Goal: Information Seeking & Learning: Learn about a topic

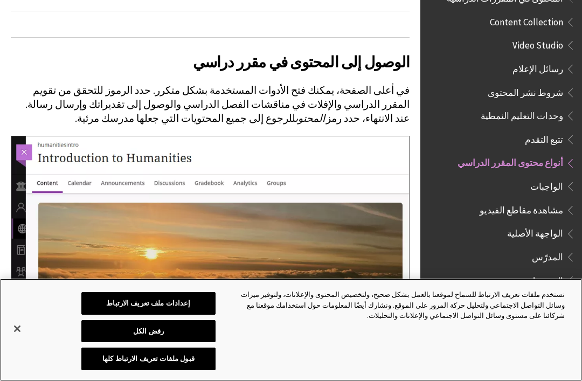
click at [26, 330] on button "إغلاق" at bounding box center [17, 329] width 24 height 24
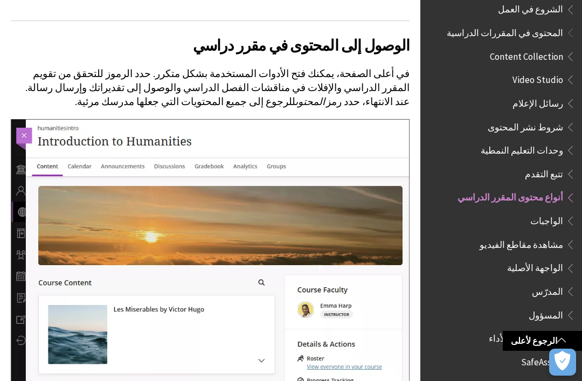
scroll to position [627, 0]
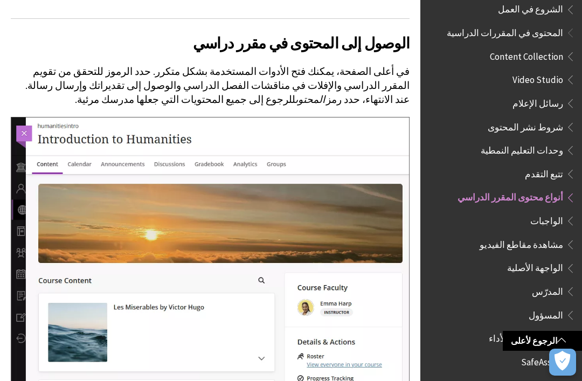
click at [556, 212] on span "الواجبات" at bounding box center [546, 219] width 33 height 15
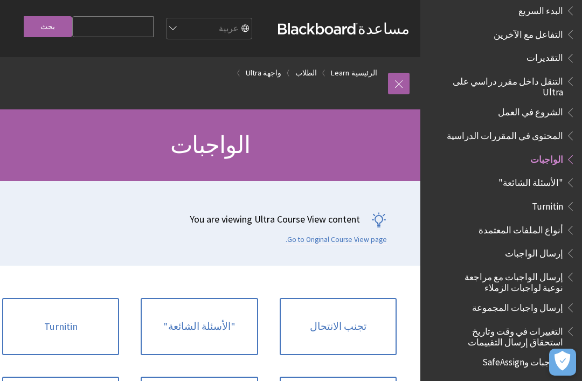
scroll to position [1089, 0]
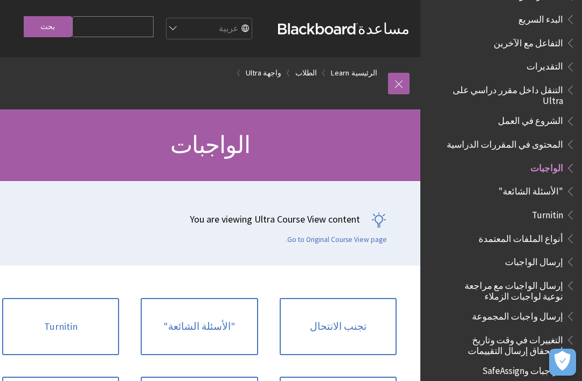
click at [547, 135] on span "المحتوى في المقررات الدراسية" at bounding box center [505, 142] width 116 height 15
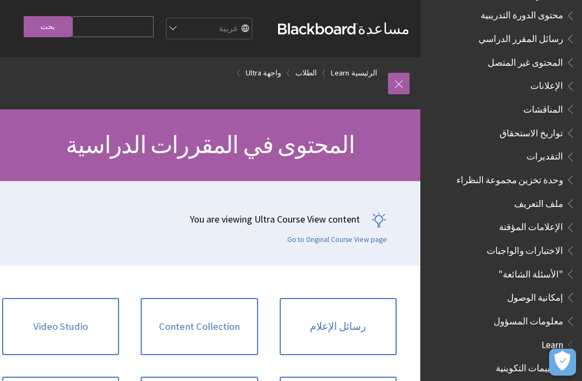
scroll to position [357, 0]
click at [551, 100] on span "المناقشات" at bounding box center [543, 107] width 40 height 15
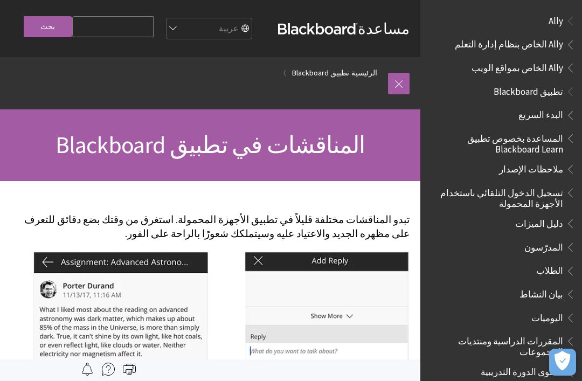
scroll to position [469, 0]
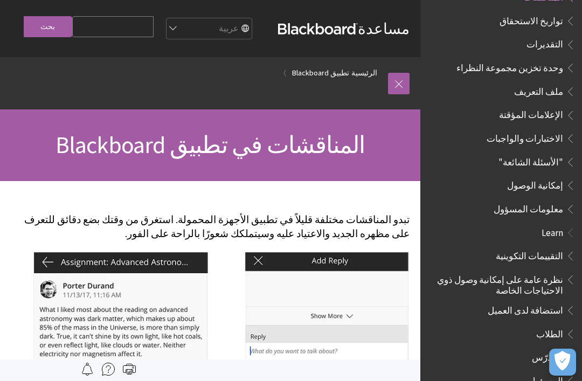
click at [397, 89] on link at bounding box center [399, 84] width 22 height 22
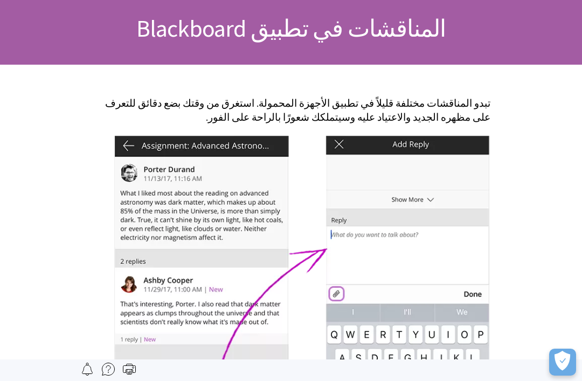
scroll to position [116, 0]
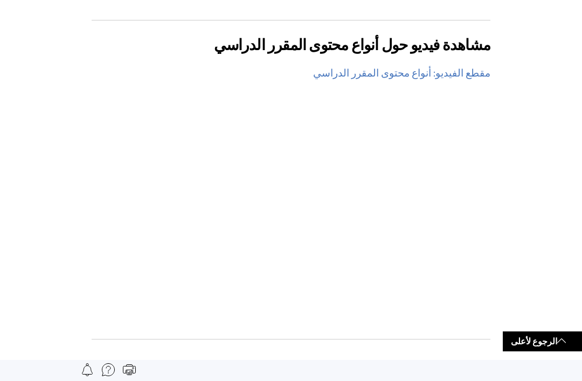
scroll to position [1201, 0]
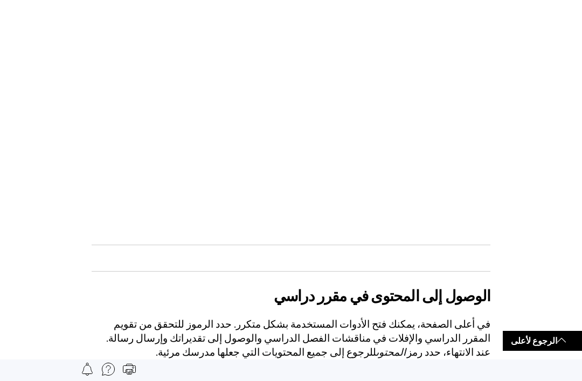
click at [112, 372] on img at bounding box center [108, 369] width 13 height 13
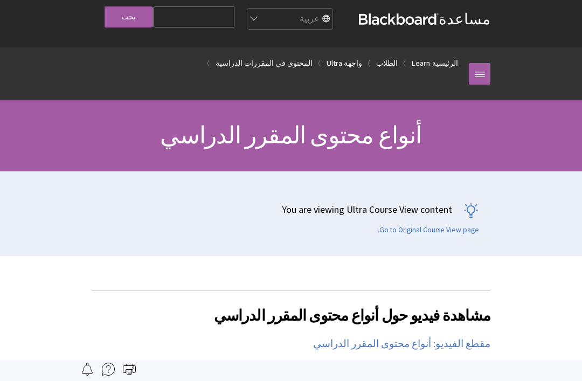
scroll to position [0, 0]
